Goal: Task Accomplishment & Management: Manage account settings

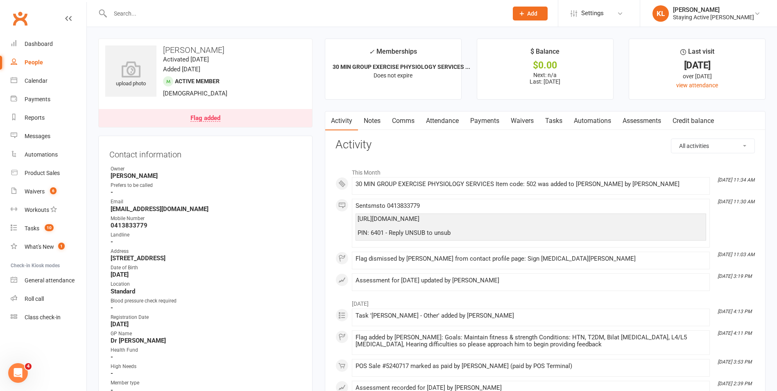
click at [476, 46] on ul "✓ Memberships 30 MIN GROUP EXERCISE PHYSIOLOGY SERVICES ... Does not expire $ B…" at bounding box center [545, 69] width 441 height 61
click at [217, 119] on div "Flag added" at bounding box center [205, 118] width 30 height 7
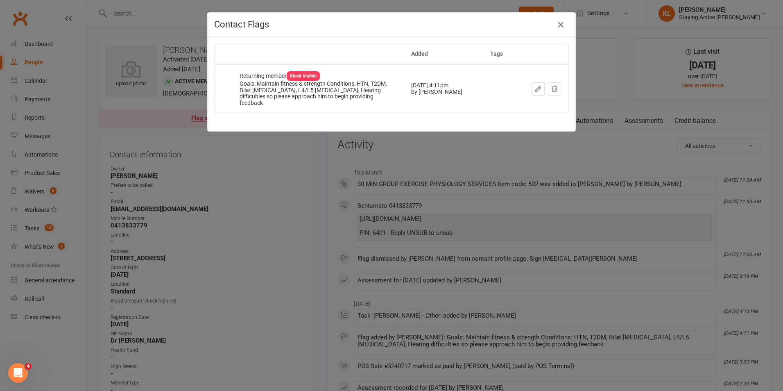
click at [551, 27] on div "Contact Flags" at bounding box center [392, 25] width 368 height 24
click at [556, 29] on icon "button" at bounding box center [561, 25] width 10 height 10
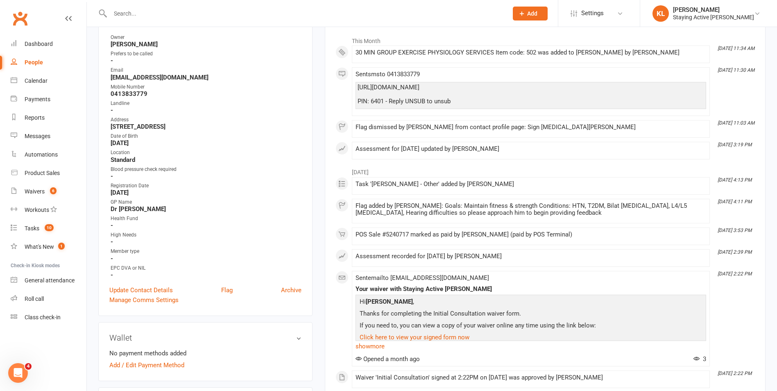
scroll to position [246, 0]
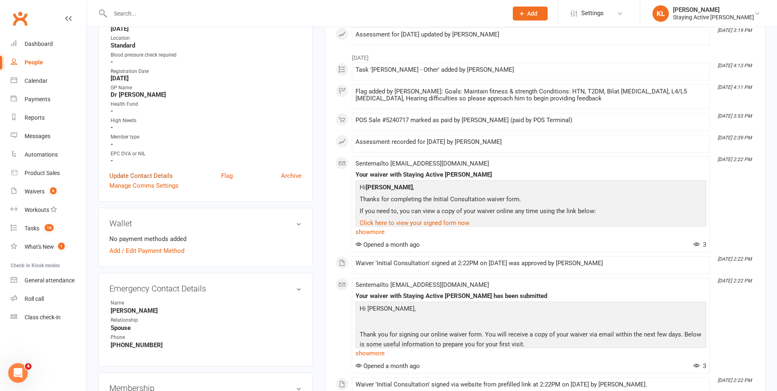
click at [136, 178] on link "Update Contact Details" at bounding box center [140, 176] width 63 height 10
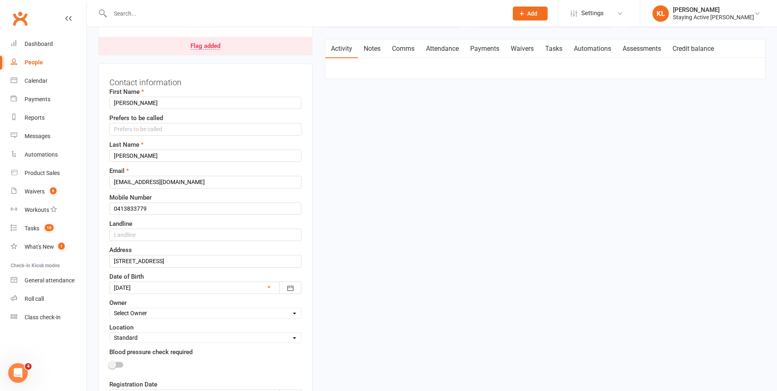
scroll to position [161, 0]
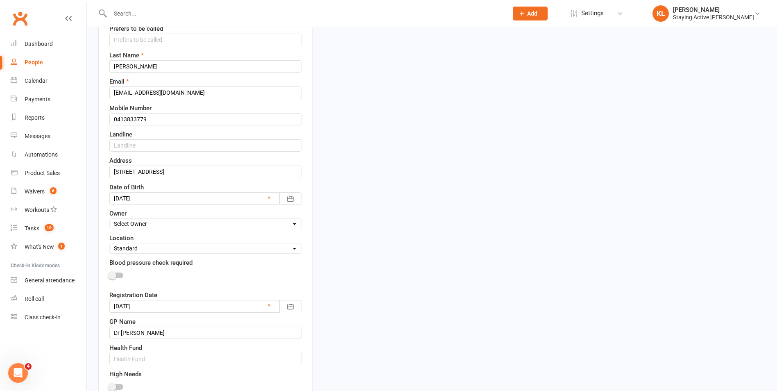
click at [173, 228] on select "Select Owner Active Seniors 1F Suzy Oglesby Lewis Pedder Carla Riccobon Emily K…" at bounding box center [205, 223] width 191 height 9
select select "11"
click at [110, 220] on select "Select Owner Active Seniors 1F Suzy Oglesby Lewis Pedder Carla Riccobon Emily K…" at bounding box center [205, 223] width 191 height 9
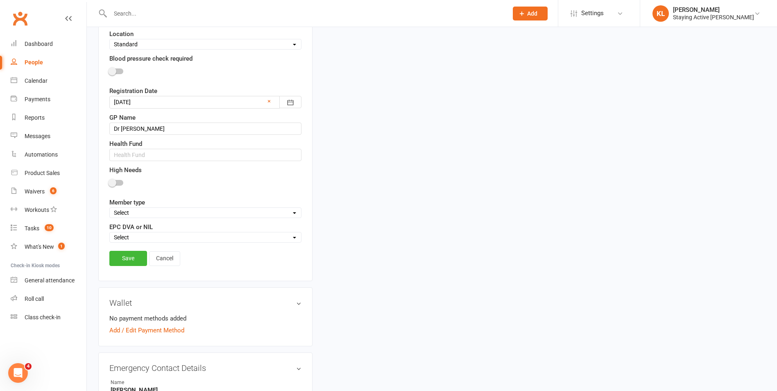
scroll to position [366, 0]
click at [125, 260] on link "Save" at bounding box center [128, 257] width 38 height 15
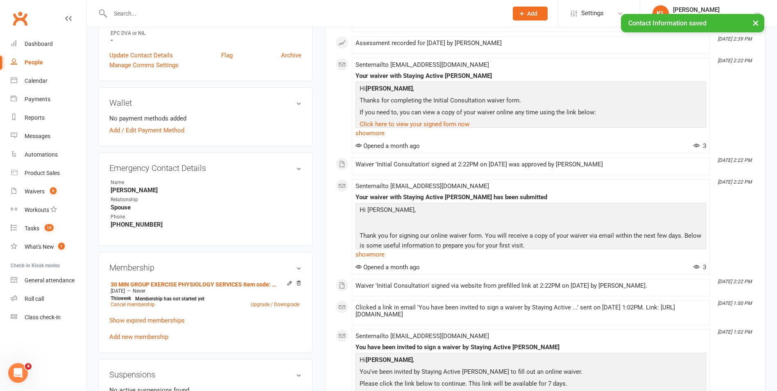
scroll to position [202, 0]
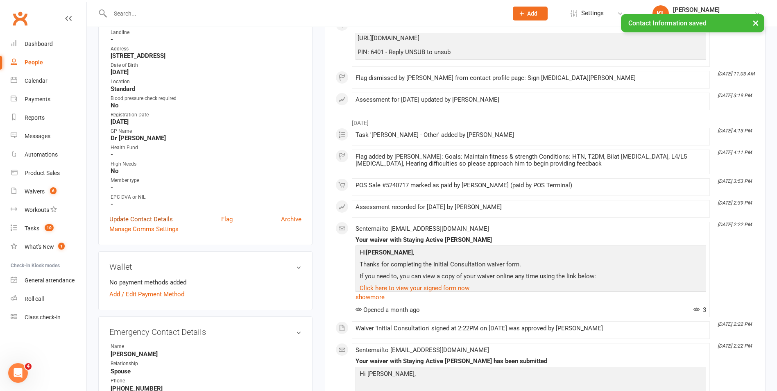
click at [116, 220] on link "Update Contact Details" at bounding box center [140, 219] width 63 height 10
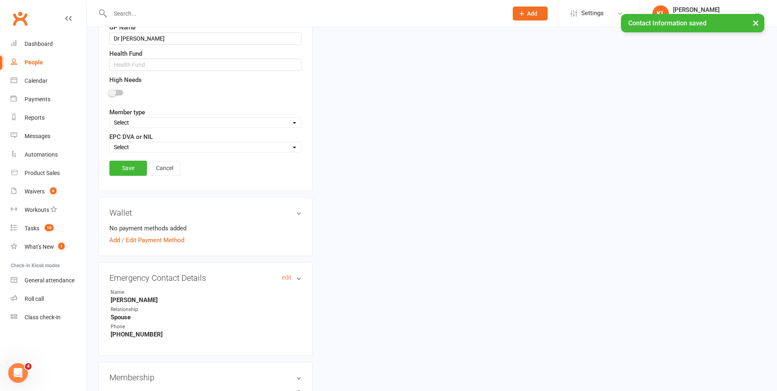
scroll to position [407, 0]
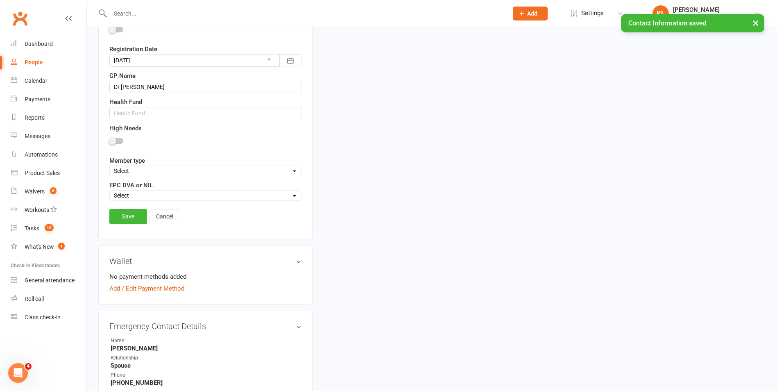
click at [135, 196] on select "Select DVA EPC NIL" at bounding box center [205, 195] width 191 height 9
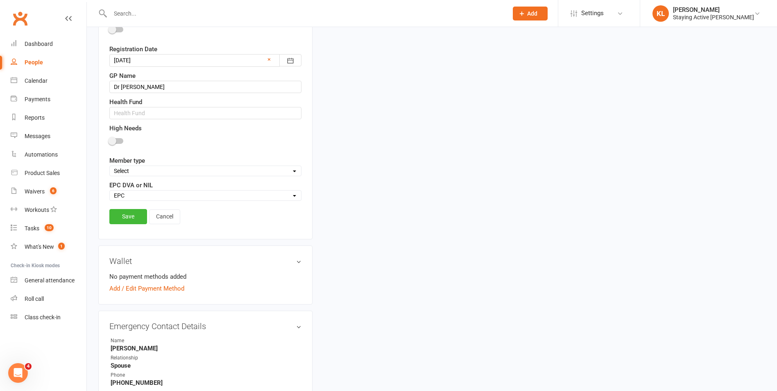
click at [110, 192] on select "Select DVA EPC NIL" at bounding box center [205, 195] width 191 height 9
click at [155, 196] on select "Select DVA EPC NIL" at bounding box center [205, 195] width 191 height 9
drag, startPoint x: 480, startPoint y: 318, endPoint x: 478, endPoint y: 347, distance: 28.3
click at [476, 314] on div "upload photo Ian Anderson Activated 22 February, 2019 Added 22 February, 2019 A…" at bounding box center [432, 280] width 680 height 1298
drag, startPoint x: 196, startPoint y: 196, endPoint x: 195, endPoint y: 202, distance: 5.9
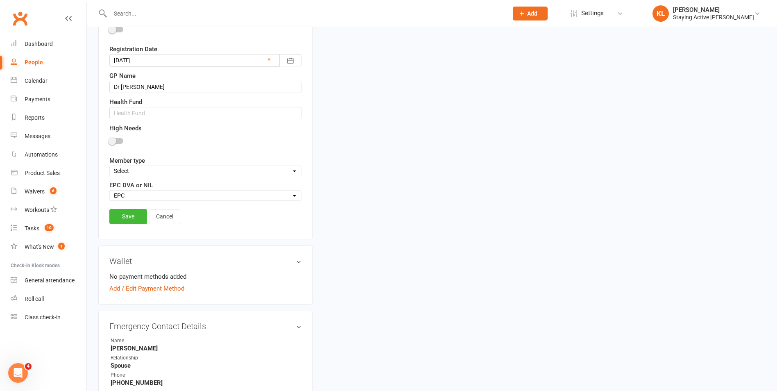
click at [195, 199] on select "Select DVA EPC NIL" at bounding box center [205, 195] width 191 height 9
select select "NIL"
click at [110, 192] on select "Select DVA EPC NIL" at bounding box center [205, 195] width 191 height 9
drag, startPoint x: 132, startPoint y: 220, endPoint x: 204, endPoint y: 249, distance: 77.6
click at [131, 221] on link "Save" at bounding box center [128, 216] width 38 height 15
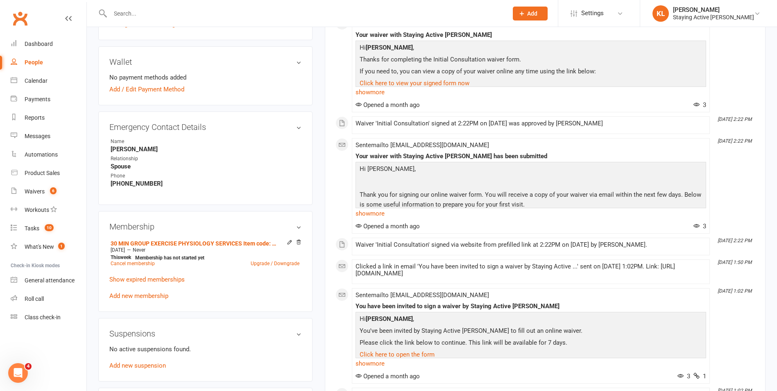
click at [464, 137] on div "August 2025 Aug 29, 4:13 PM Task 'Ian Anderson - Other' added by Kevin Luu Aug …" at bounding box center [544, 267] width 419 height 717
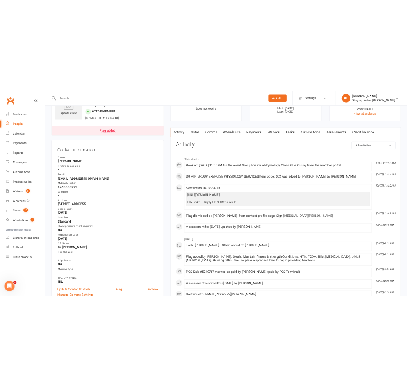
scroll to position [0, 0]
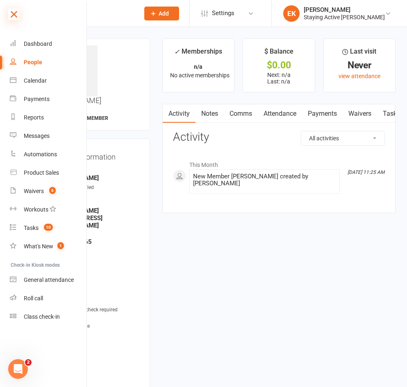
click at [9, 14] on icon at bounding box center [13, 14] width 11 height 11
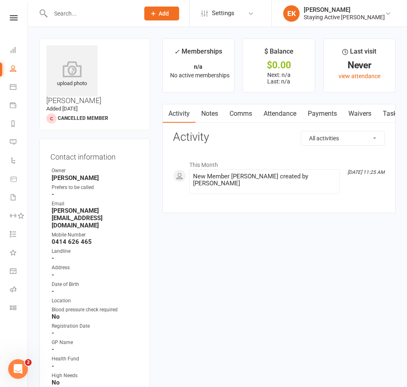
click at [156, 105] on main "✓ Memberships n/a No active memberships $ Balance $0.00 Next: n/a Last: n/a Las…" at bounding box center [278, 130] width 245 height 183
click at [68, 15] on input "text" at bounding box center [91, 13] width 86 height 11
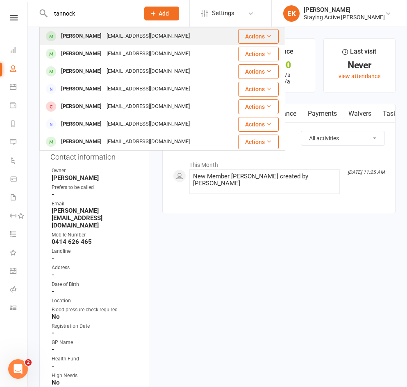
type input "tannock"
click at [77, 40] on div "[PERSON_NAME]" at bounding box center [81, 36] width 45 height 12
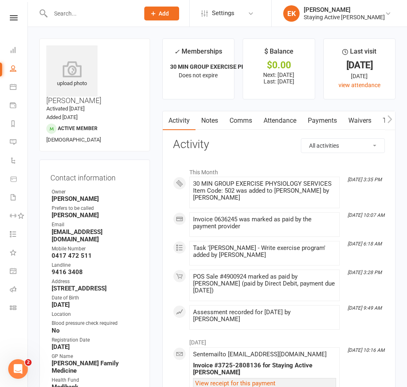
click at [325, 125] on link "Payments" at bounding box center [322, 120] width 41 height 19
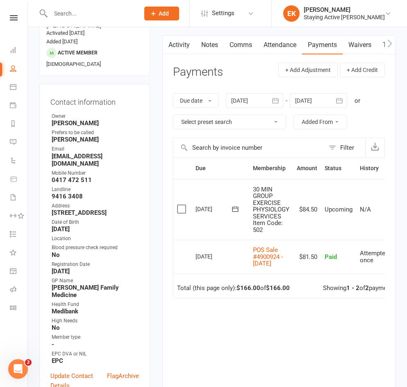
scroll to position [82, 0]
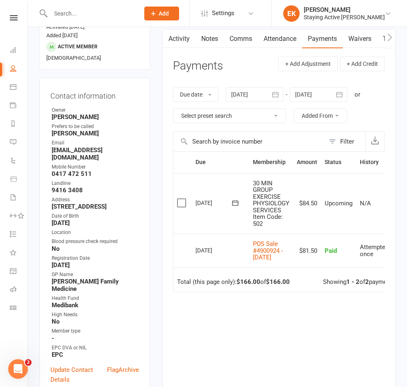
click at [235, 333] on div "Due Contact Membership Amount Status History Invoice # Select this [DATE] [PERS…" at bounding box center [279, 275] width 212 height 247
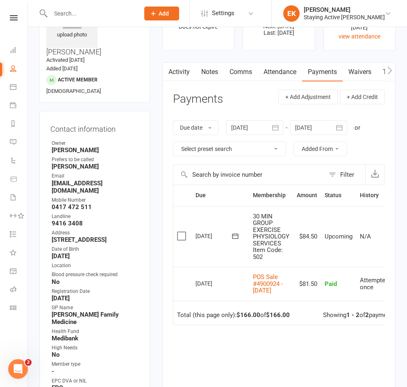
scroll to position [0, 0]
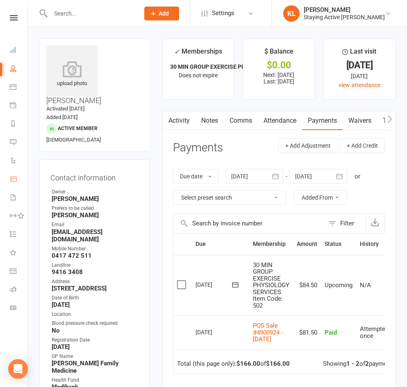
click at [12, 183] on icon at bounding box center [13, 179] width 7 height 7
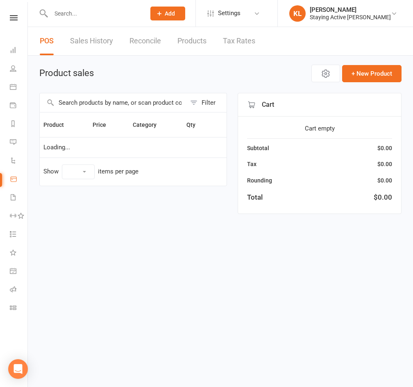
select select "10"
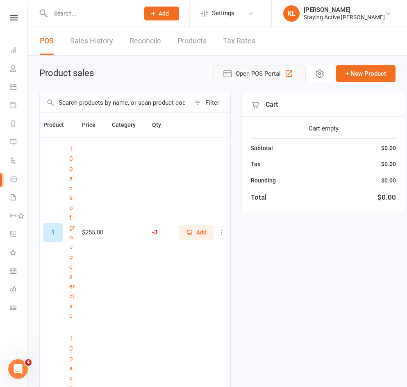
click at [257, 70] on span "Open POS Portal" at bounding box center [258, 74] width 45 height 10
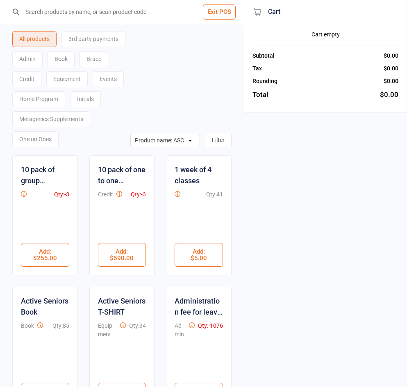
click at [93, 107] on div "Initials" at bounding box center [85, 99] width 31 height 16
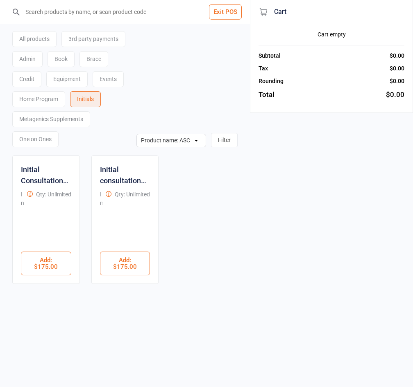
click at [43, 140] on div "One on Ones" at bounding box center [35, 139] width 46 height 16
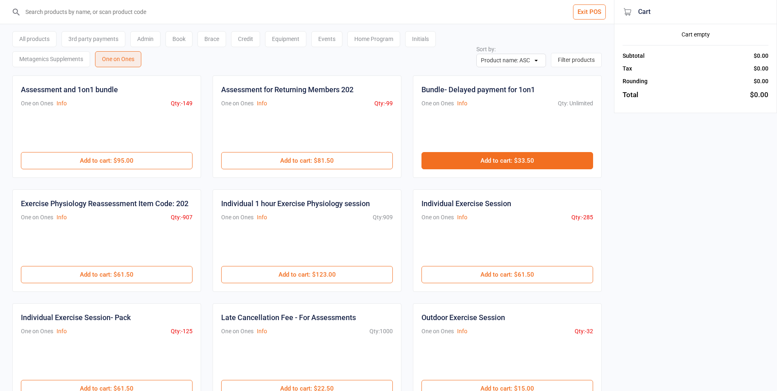
click at [412, 164] on button "Add to cart : $33.50" at bounding box center [507, 160] width 172 height 17
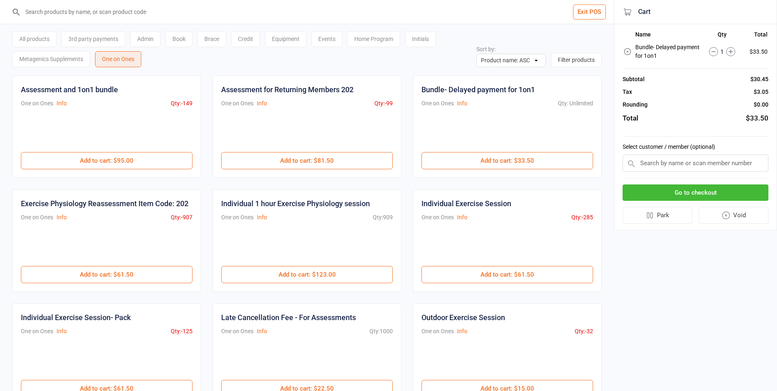
click at [412, 165] on input "text" at bounding box center [696, 162] width 146 height 17
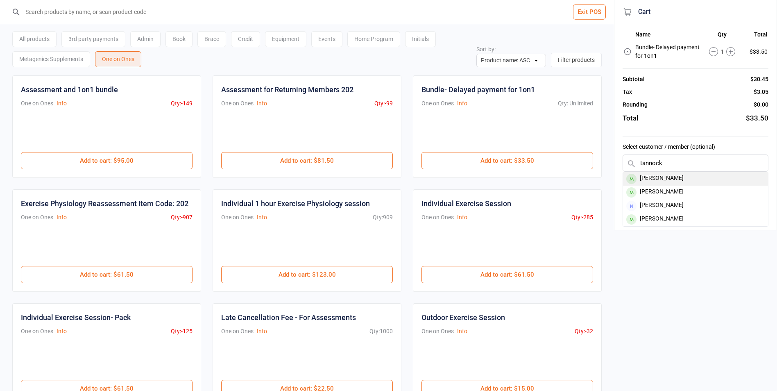
type input "tannock"
click at [412, 179] on div "[PERSON_NAME]" at bounding box center [695, 179] width 145 height 14
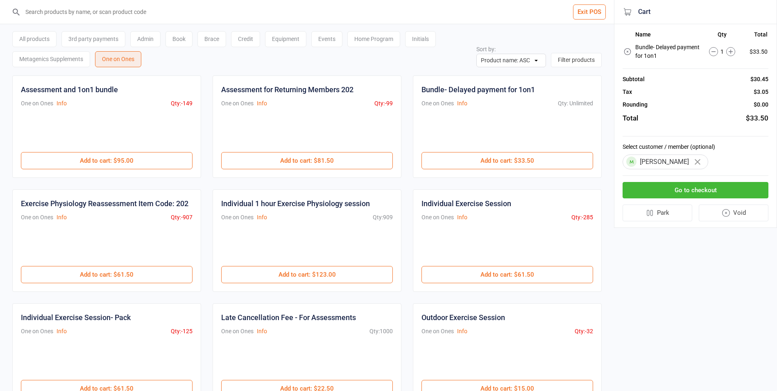
click at [412, 190] on button "Go to checkout" at bounding box center [696, 190] width 146 height 17
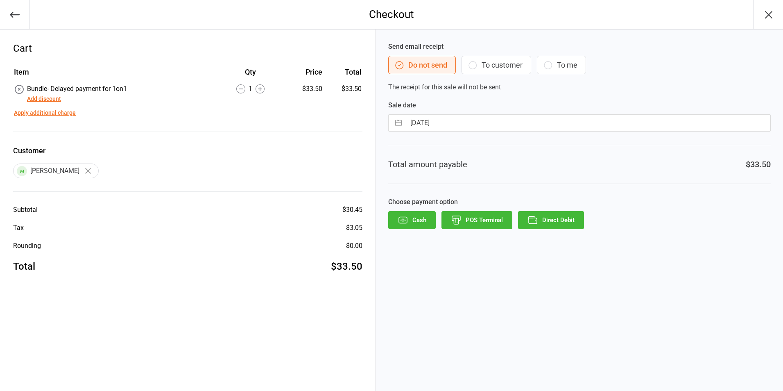
click at [412, 222] on button "Direct Debit" at bounding box center [551, 220] width 66 height 18
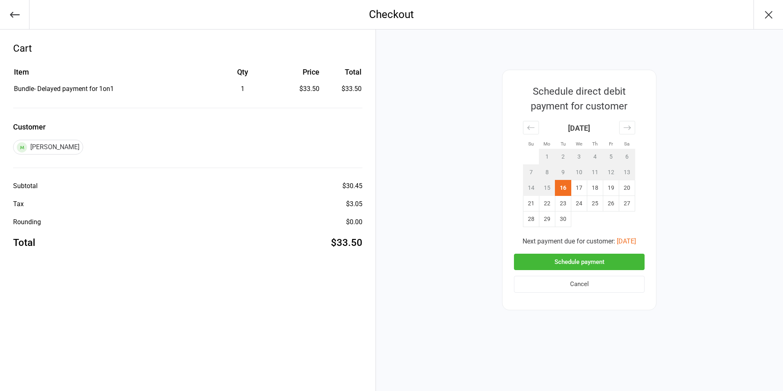
click at [412, 189] on td "16" at bounding box center [563, 188] width 16 height 16
click at [412, 254] on button "Schedule payment" at bounding box center [579, 262] width 131 height 17
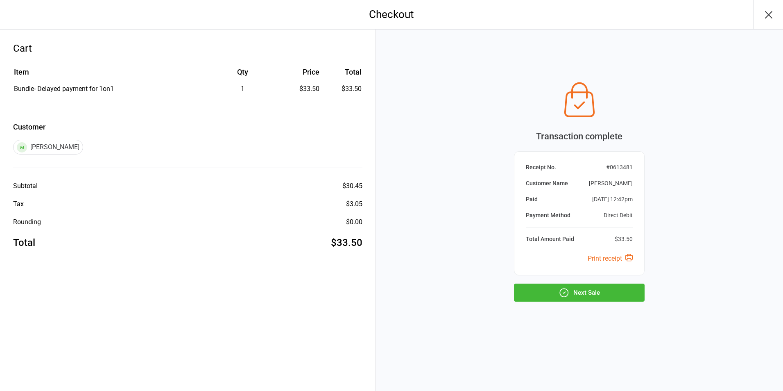
click at [412, 288] on button "Next Sale" at bounding box center [579, 292] width 131 height 18
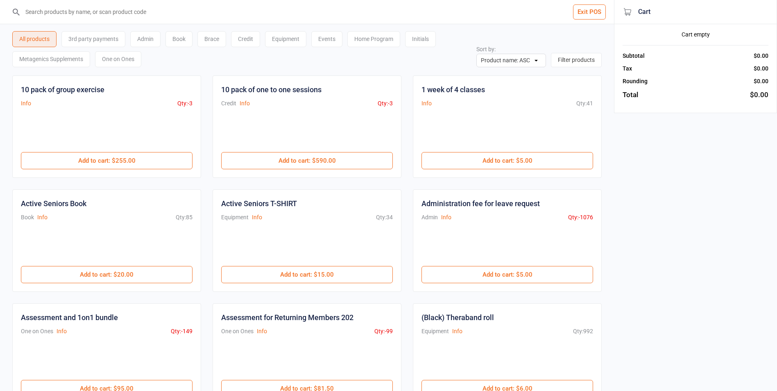
click at [412, 10] on button "Exit POS" at bounding box center [589, 12] width 33 height 15
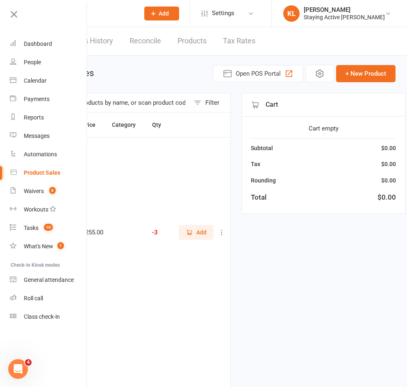
click at [128, 82] on div "Product sales Open POS Portal + New Product" at bounding box center [217, 74] width 356 height 18
click at [23, 12] on link at bounding box center [47, 17] width 79 height 18
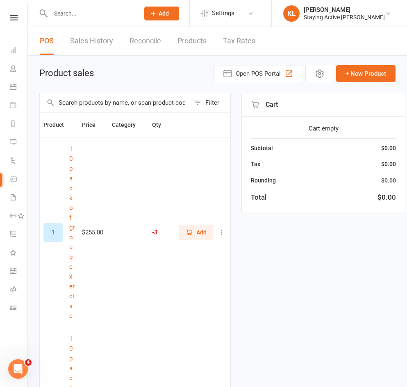
click at [81, 17] on input "text" at bounding box center [91, 13] width 86 height 11
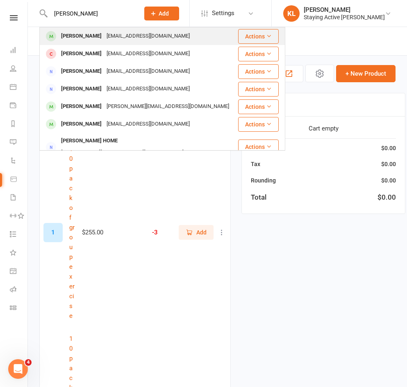
type input "dan tannock"
click at [111, 33] on div "[EMAIL_ADDRESS][DOMAIN_NAME]" at bounding box center [148, 36] width 88 height 12
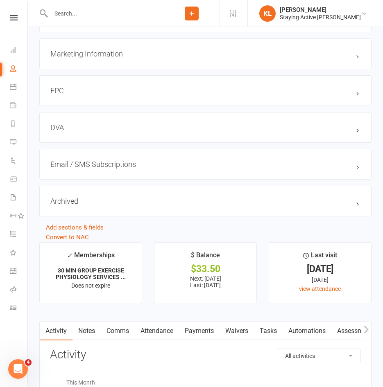
scroll to position [942, 0]
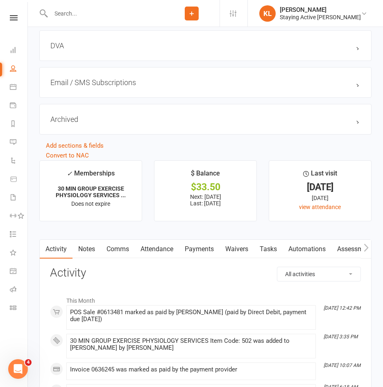
click at [348, 255] on link "Assessments" at bounding box center [356, 249] width 50 height 19
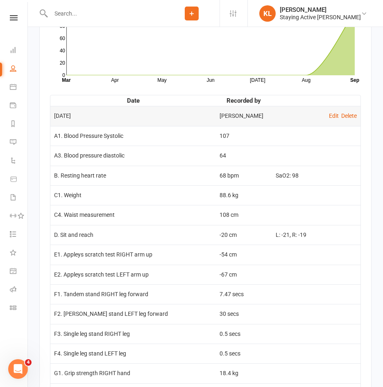
scroll to position [1229, 0]
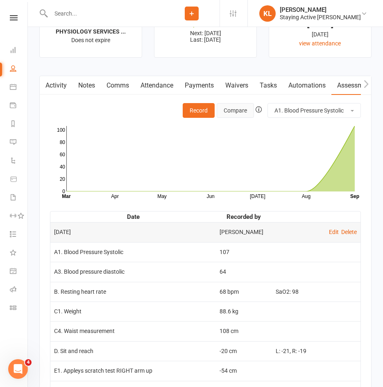
click at [236, 113] on button "Compare" at bounding box center [235, 110] width 37 height 15
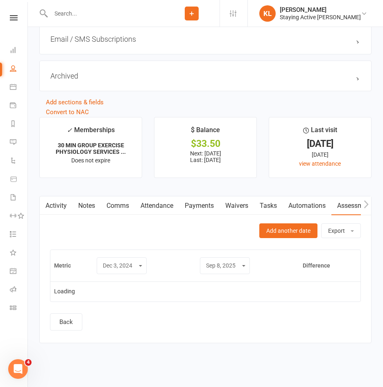
scroll to position [1106, 0]
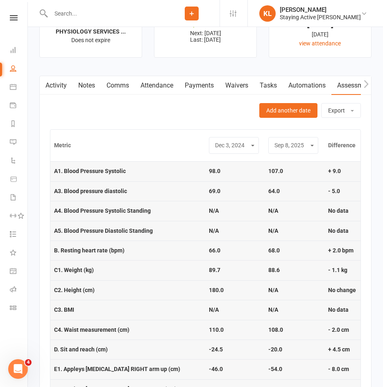
click at [251, 150] on select "Mar 2, 2020 Jan 3, 2024 Dec 3, 2024 Sep 8, 2025" at bounding box center [233, 145] width 39 height 9
click at [201, 118] on div "Add another date Export Download CSV Email CSV" at bounding box center [205, 110] width 311 height 15
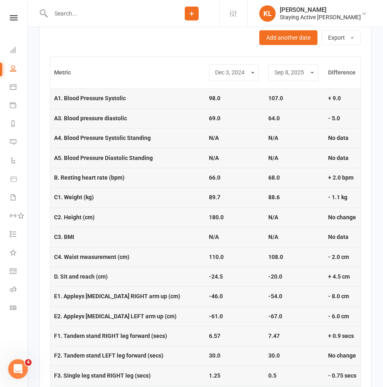
scroll to position [1188, 0]
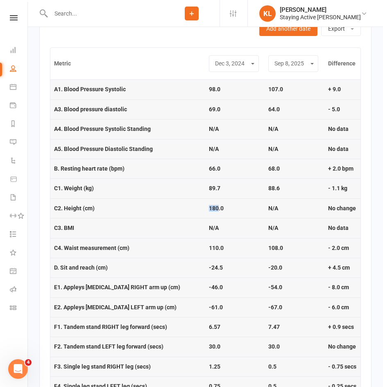
drag, startPoint x: 204, startPoint y: 211, endPoint x: 217, endPoint y: 213, distance: 12.9
click at [217, 213] on td "180.0" at bounding box center [234, 209] width 59 height 20
copy strong "180"
drag, startPoint x: 208, startPoint y: 191, endPoint x: 237, endPoint y: 191, distance: 28.7
click at [237, 191] on td "89.7" at bounding box center [234, 189] width 59 height 20
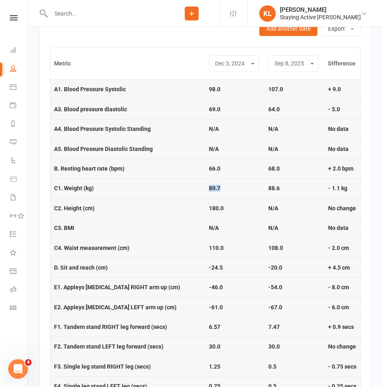
drag, startPoint x: 237, startPoint y: 191, endPoint x: 256, endPoint y: 188, distance: 20.0
click at [254, 186] on td "89.7" at bounding box center [234, 189] width 59 height 20
drag, startPoint x: 263, startPoint y: 190, endPoint x: 285, endPoint y: 193, distance: 21.4
click at [285, 193] on tr "C1. Weight (kg) 89.7 88.6 - 1.1 kg" at bounding box center [205, 189] width 310 height 20
copy tr "88.6"
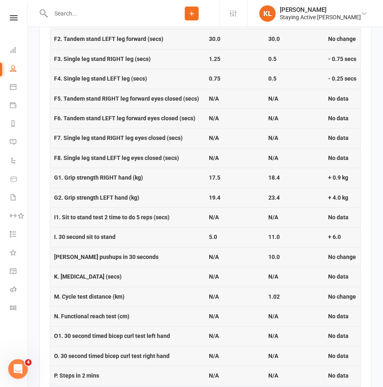
scroll to position [1434, 0]
